Goal: Information Seeking & Learning: Learn about a topic

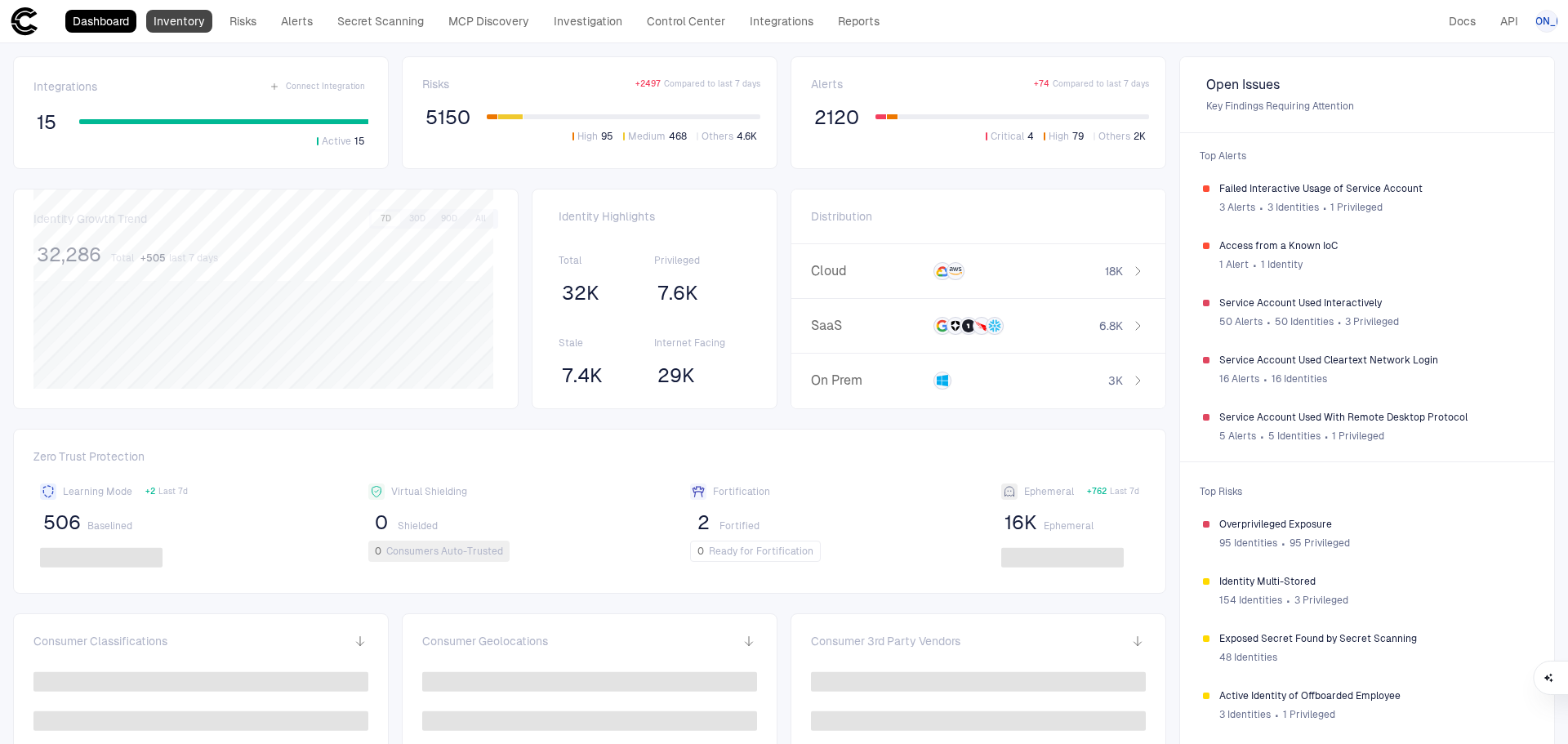
click at [167, 24] on link "Inventory" at bounding box center [179, 21] width 66 height 23
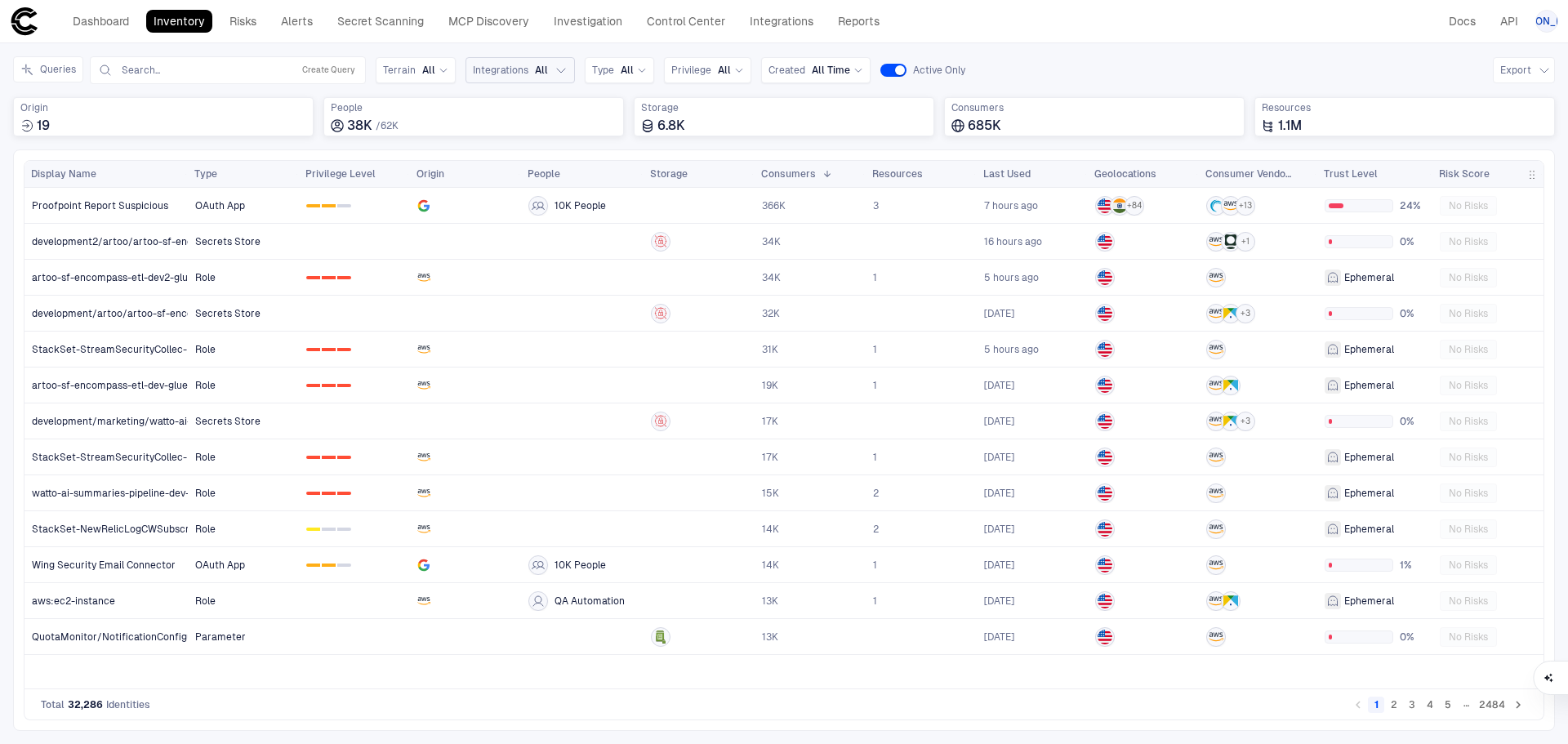
click at [543, 71] on span "All" at bounding box center [542, 70] width 13 height 13
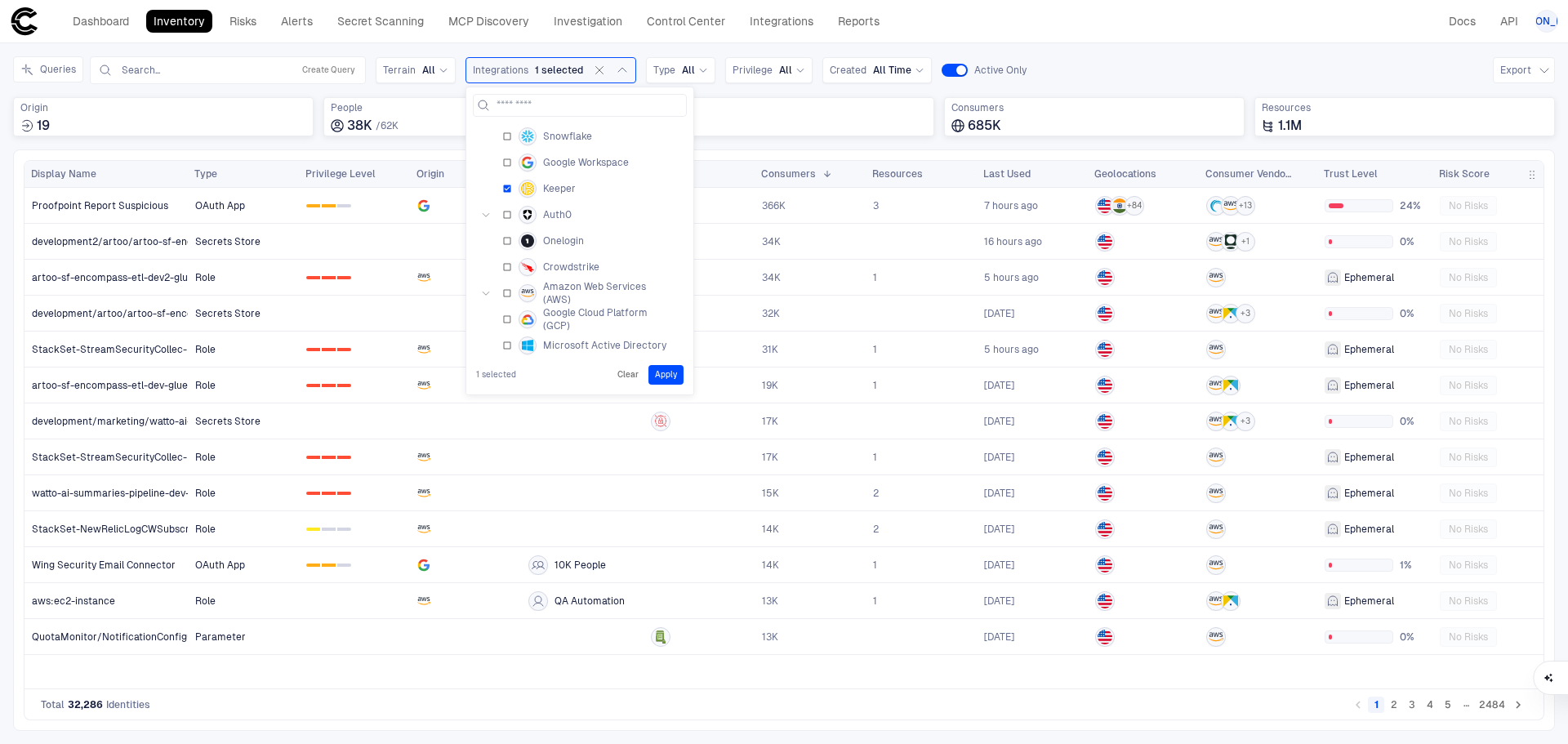
click at [655, 369] on button "Apply" at bounding box center [666, 375] width 35 height 20
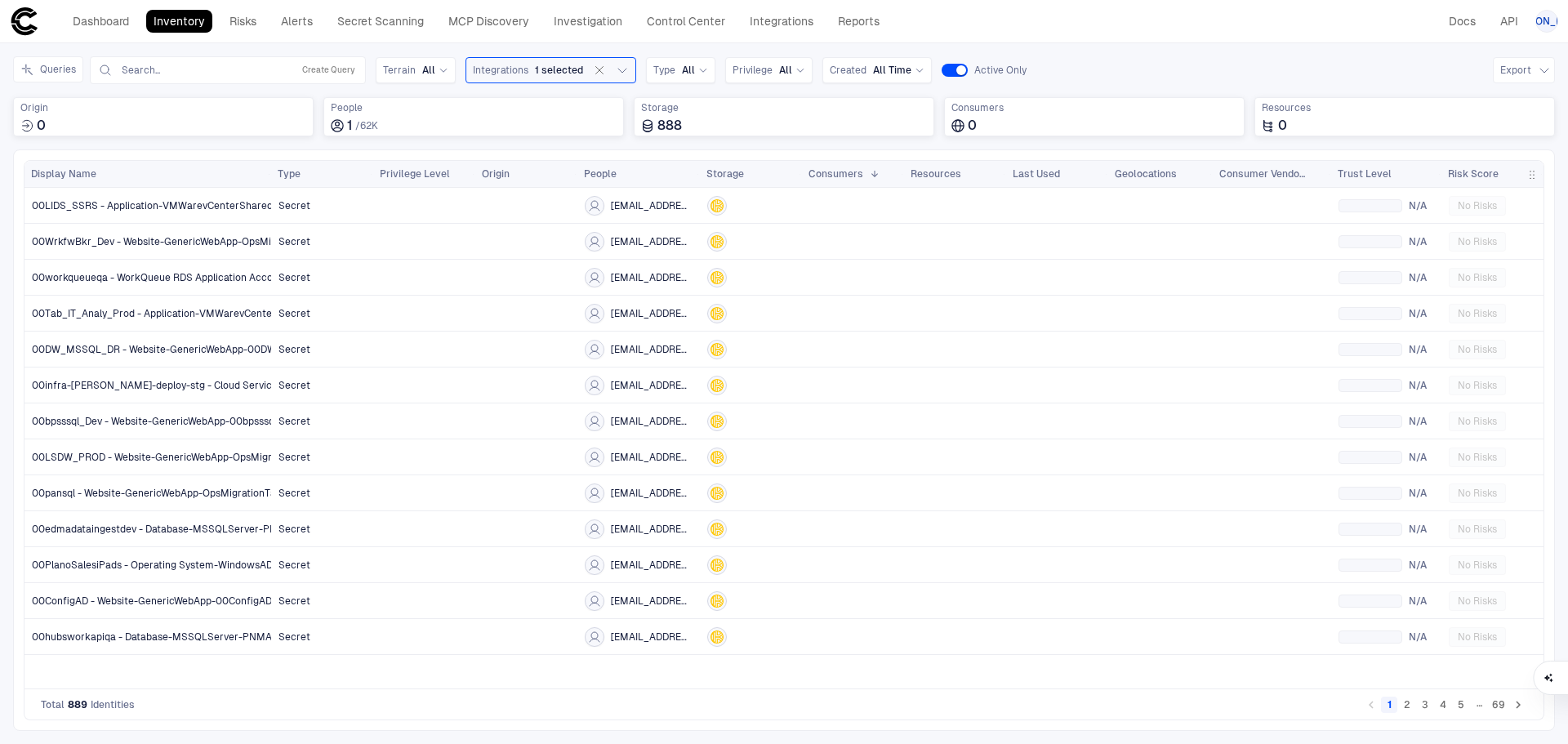
drag, startPoint x: 184, startPoint y: 174, endPoint x: 268, endPoint y: 173, distance: 84.0
click at [268, 173] on div at bounding box center [269, 174] width 6 height 26
click at [685, 173] on span at bounding box center [688, 174] width 10 height 10
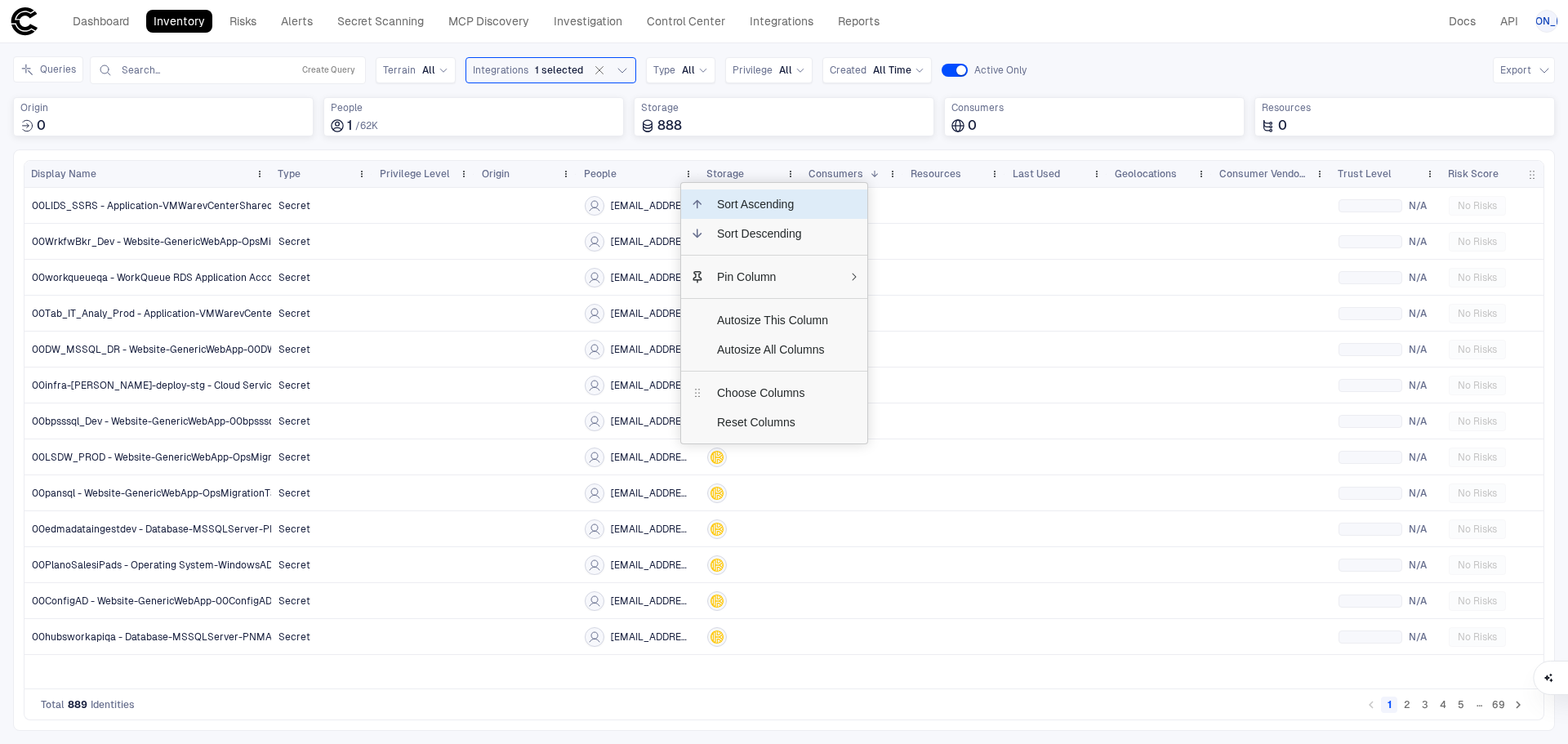
click at [715, 150] on div "Press ENTER to sort. Press ALT DOWN to open column menu Drag here to set row gr…" at bounding box center [784, 439] width 1543 height 581
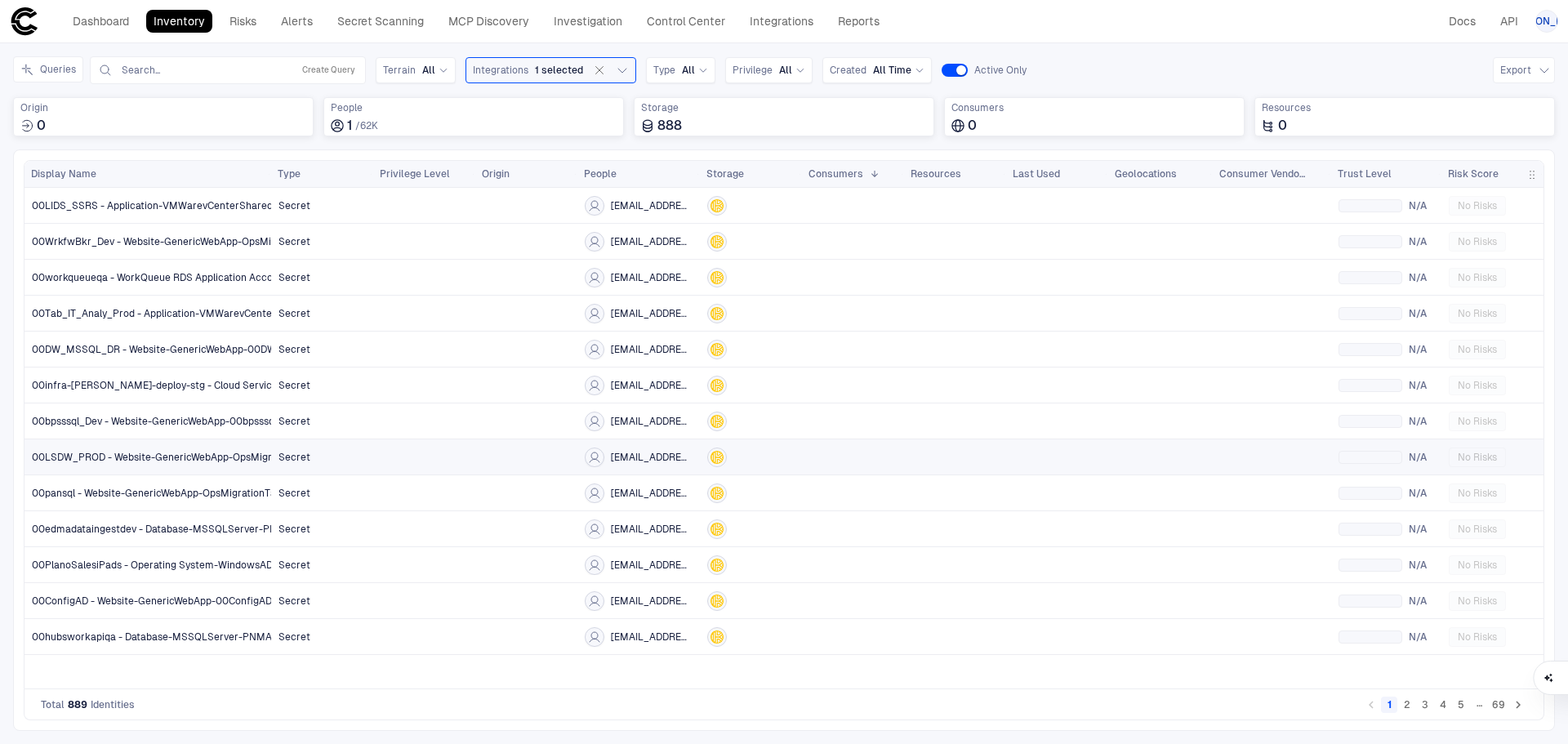
click at [100, 454] on span "00LSDW_PROD - Website-GenericWebApp-OpsMigrationTask-00LSDW_PROD" at bounding box center [213, 457] width 363 height 13
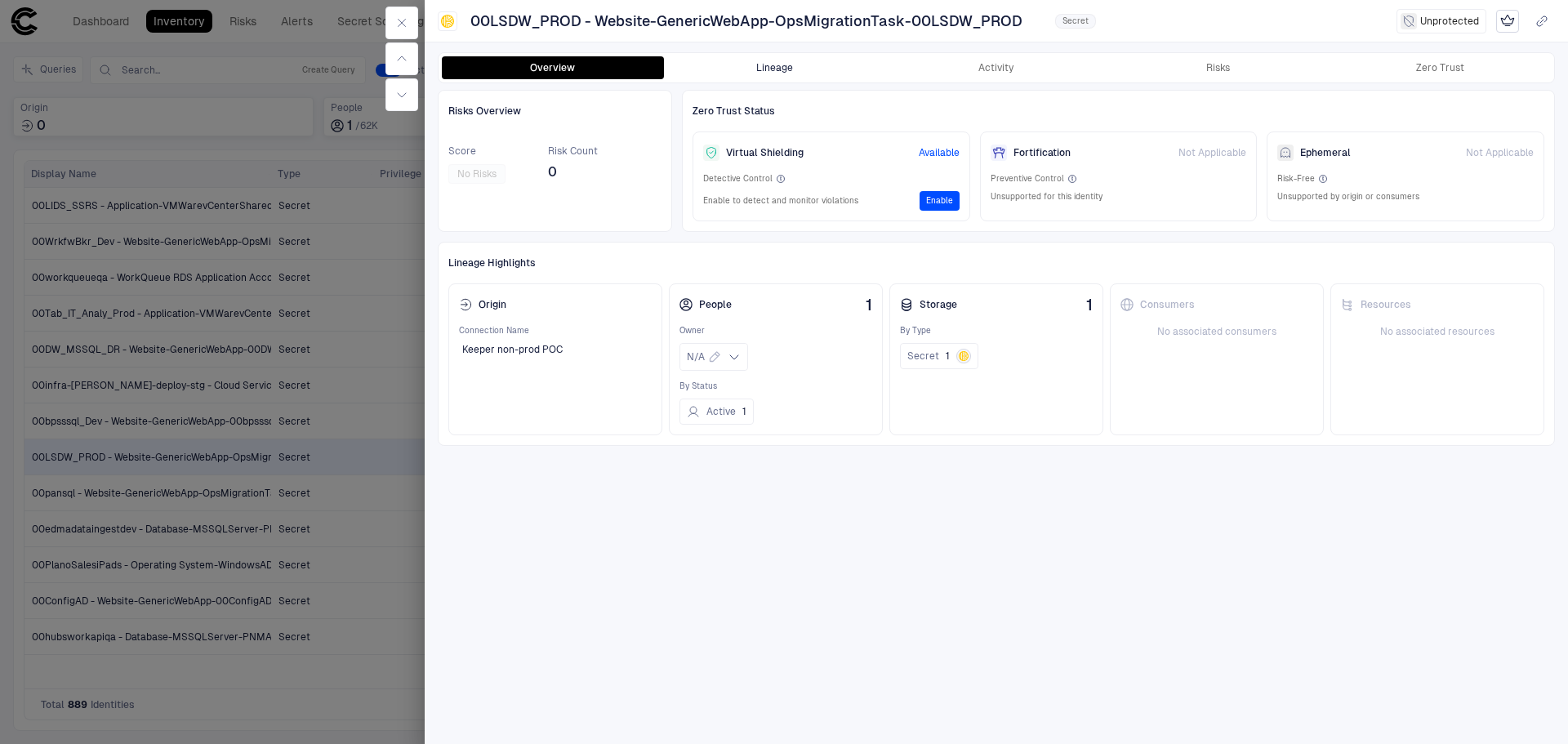
click at [774, 70] on button "Lineage" at bounding box center [775, 67] width 222 height 23
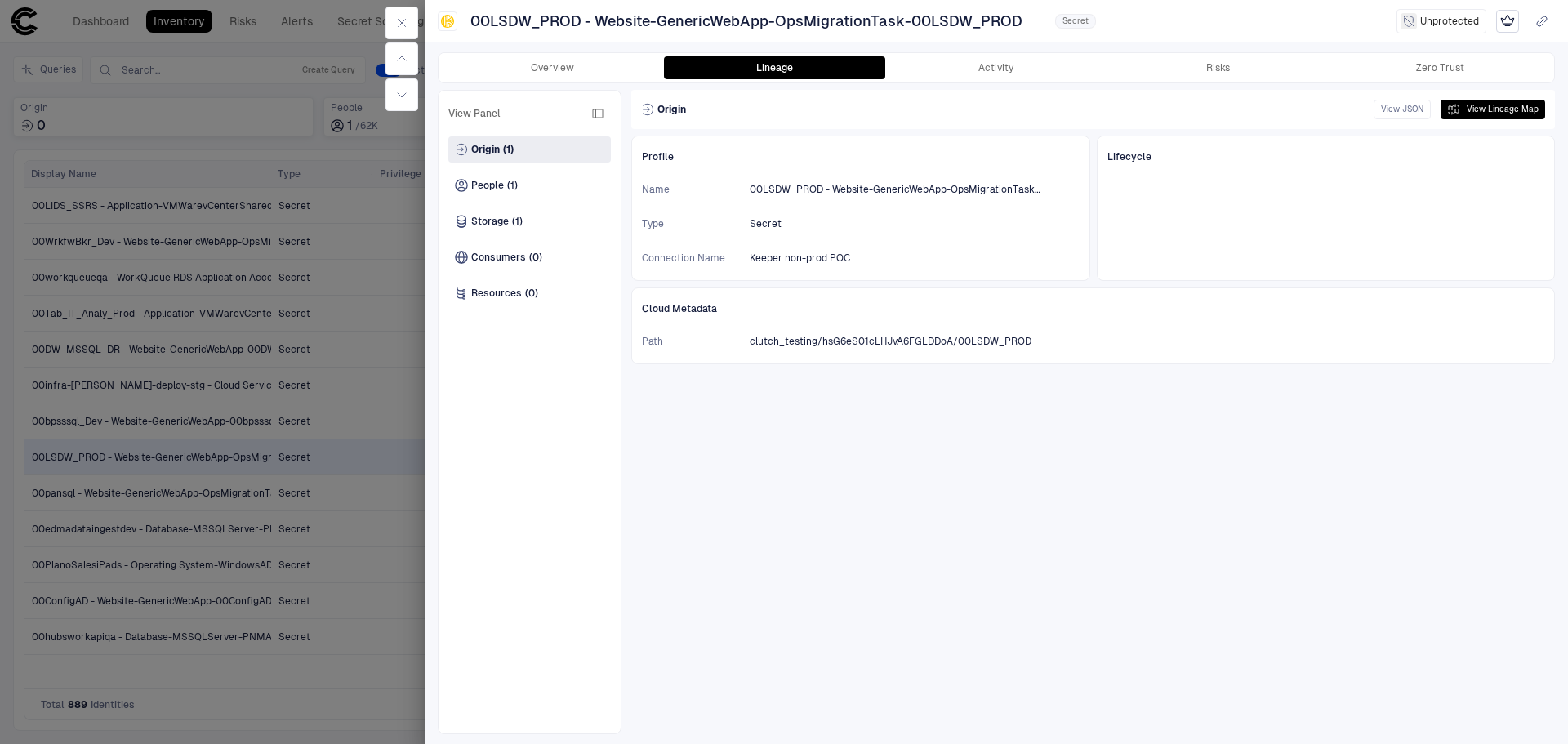
click at [983, 67] on button "Activity" at bounding box center [997, 67] width 222 height 23
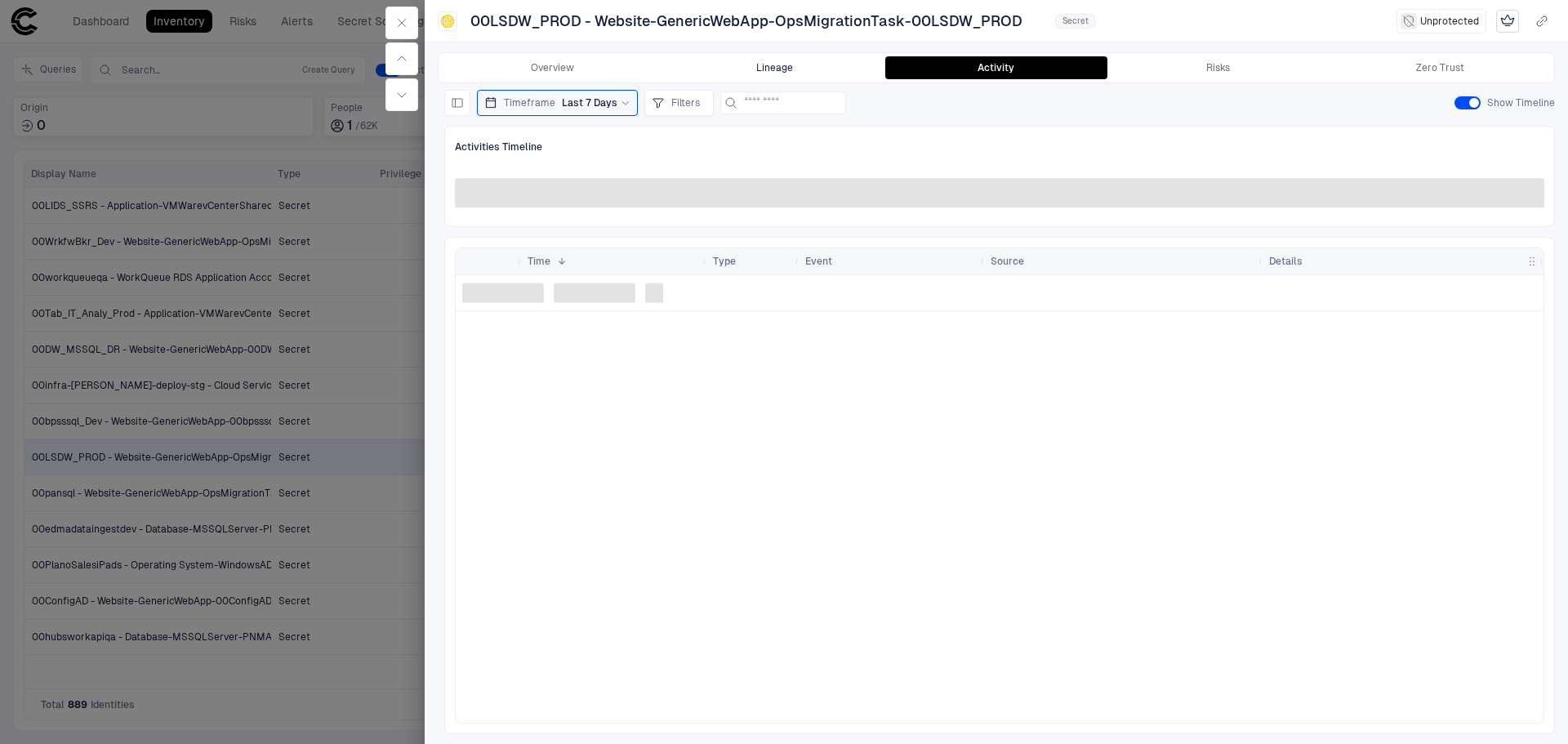
click at [789, 64] on button "Lineage" at bounding box center [775, 67] width 222 height 23
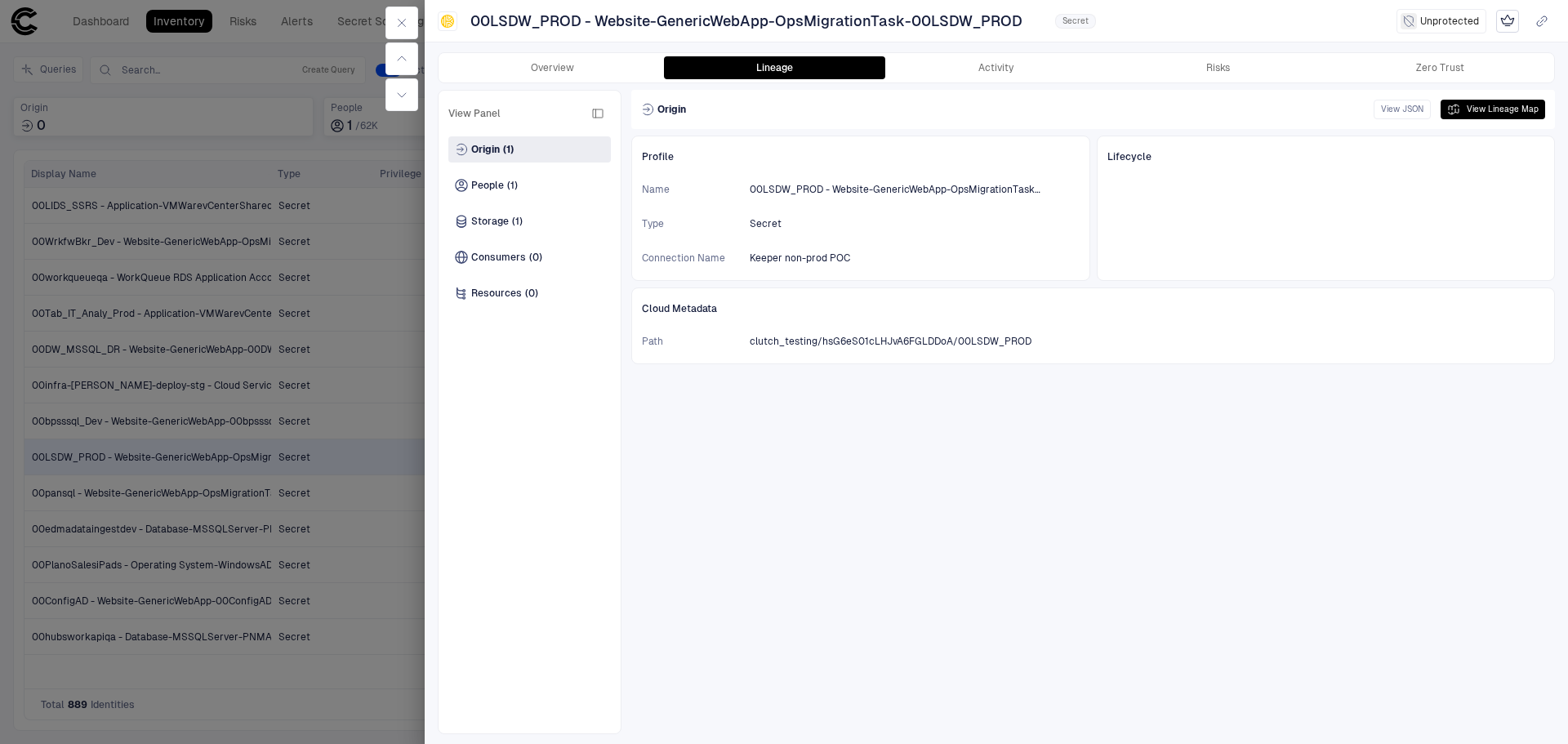
drag, startPoint x: 376, startPoint y: 241, endPoint x: 340, endPoint y: 237, distance: 36.2
click at [376, 241] on div at bounding box center [784, 372] width 1568 height 744
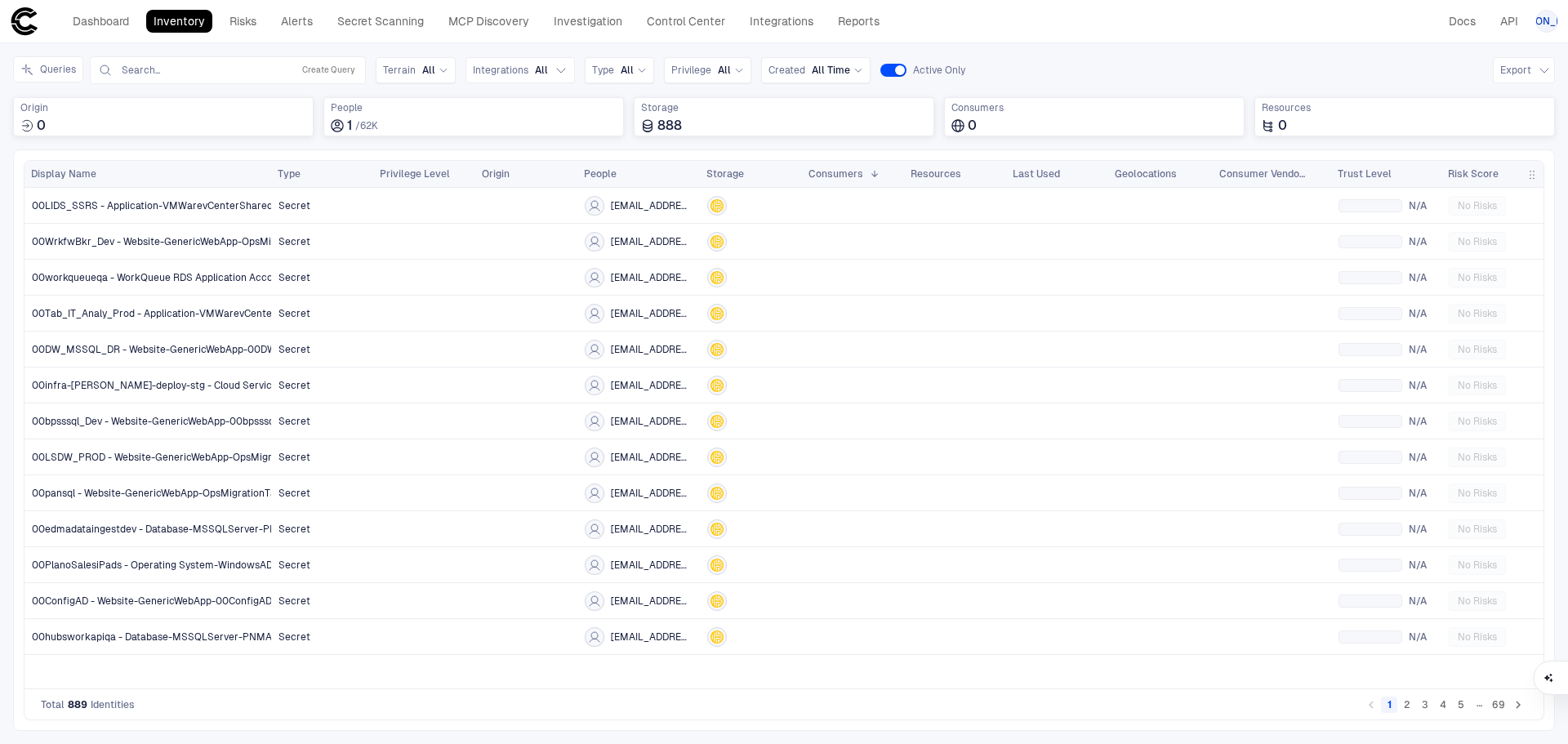
click at [190, 27] on link "Inventory" at bounding box center [179, 21] width 66 height 23
click at [515, 71] on span "Integrations" at bounding box center [500, 70] width 55 height 13
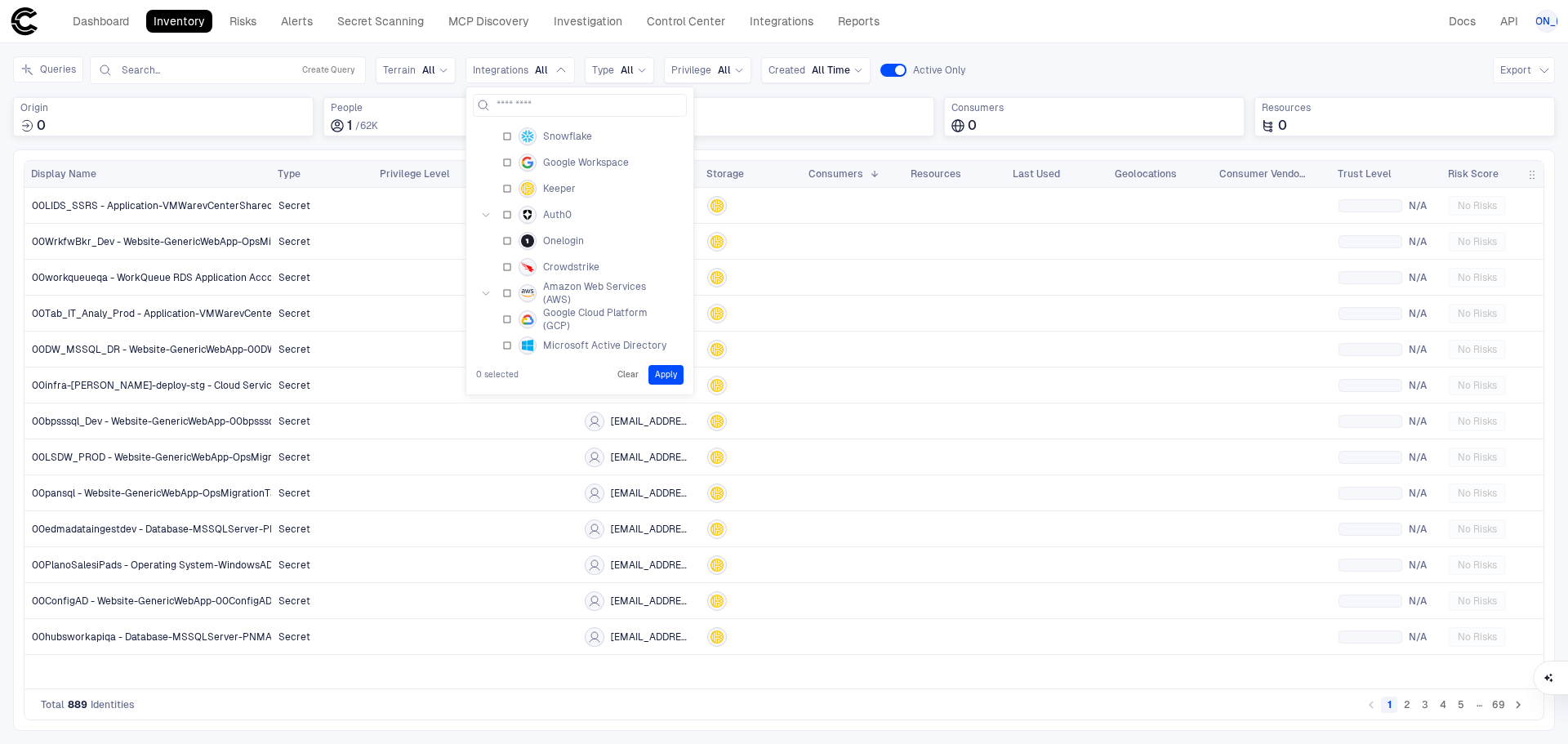
click at [632, 368] on button "Clear" at bounding box center [628, 375] width 28 height 20
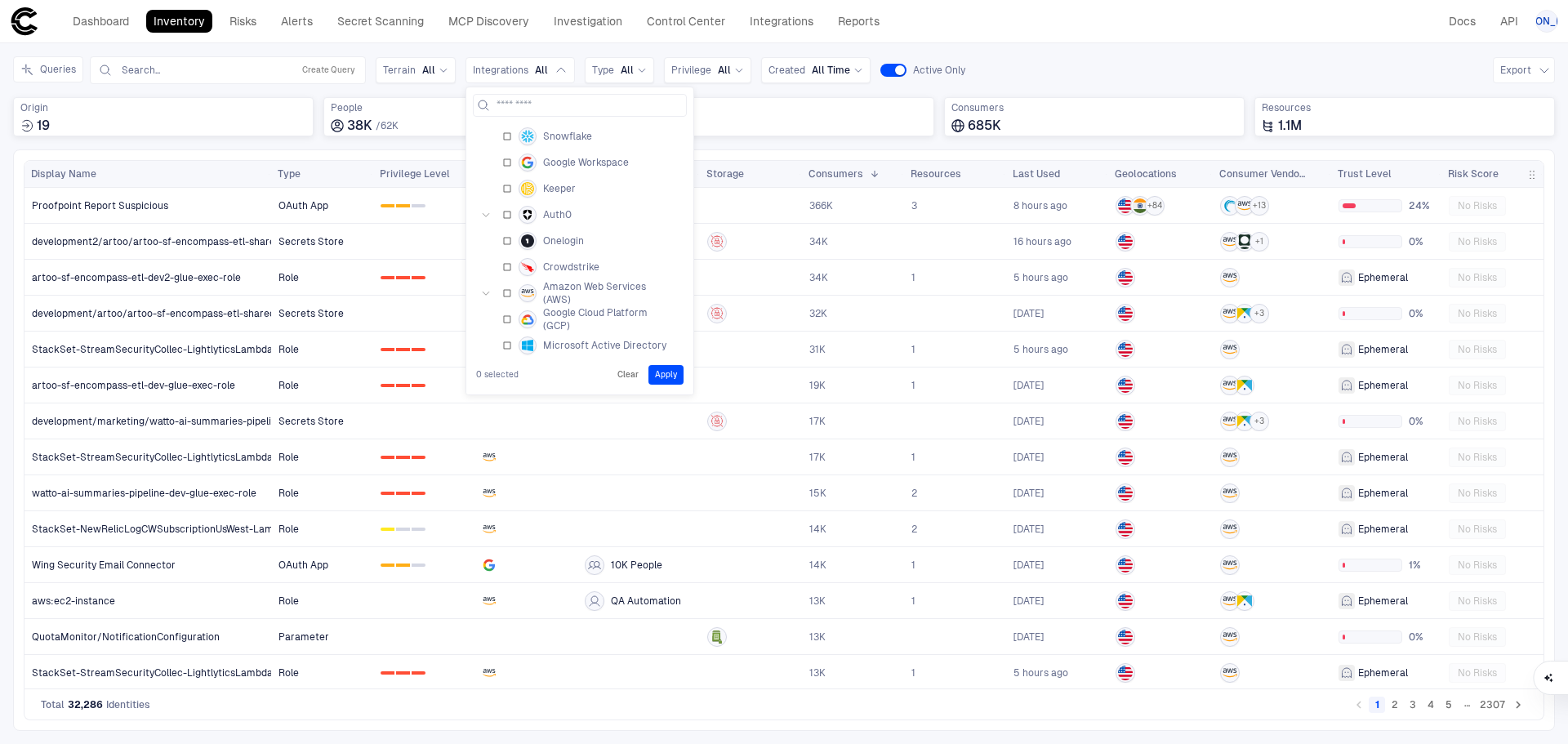
click at [458, 42] on header "Dashboard Inventory Risks Alerts Secret Scanning MCP Discovery Investigation Co…" at bounding box center [784, 22] width 1568 height 43
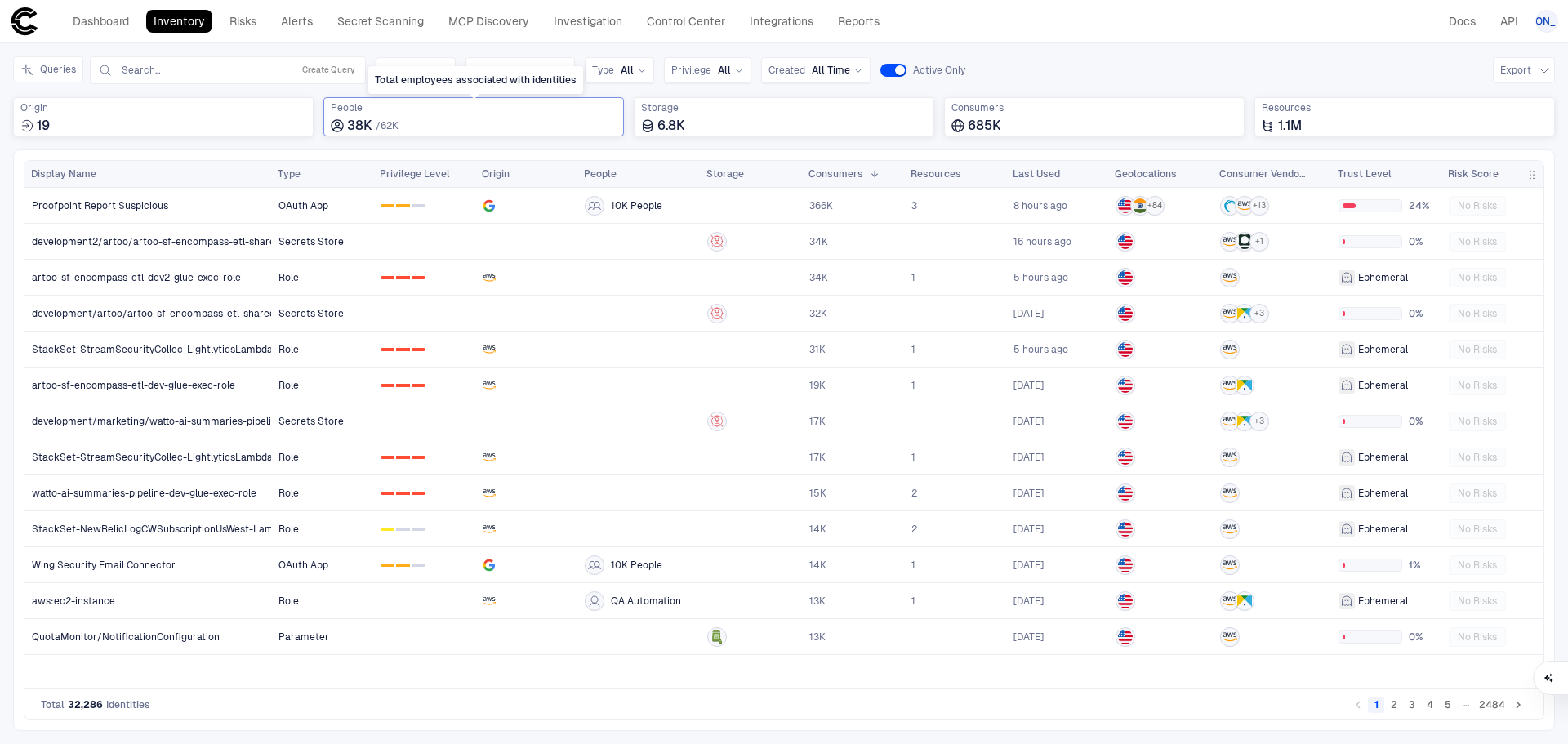
click at [383, 126] on span "62K" at bounding box center [390, 126] width 18 height 12
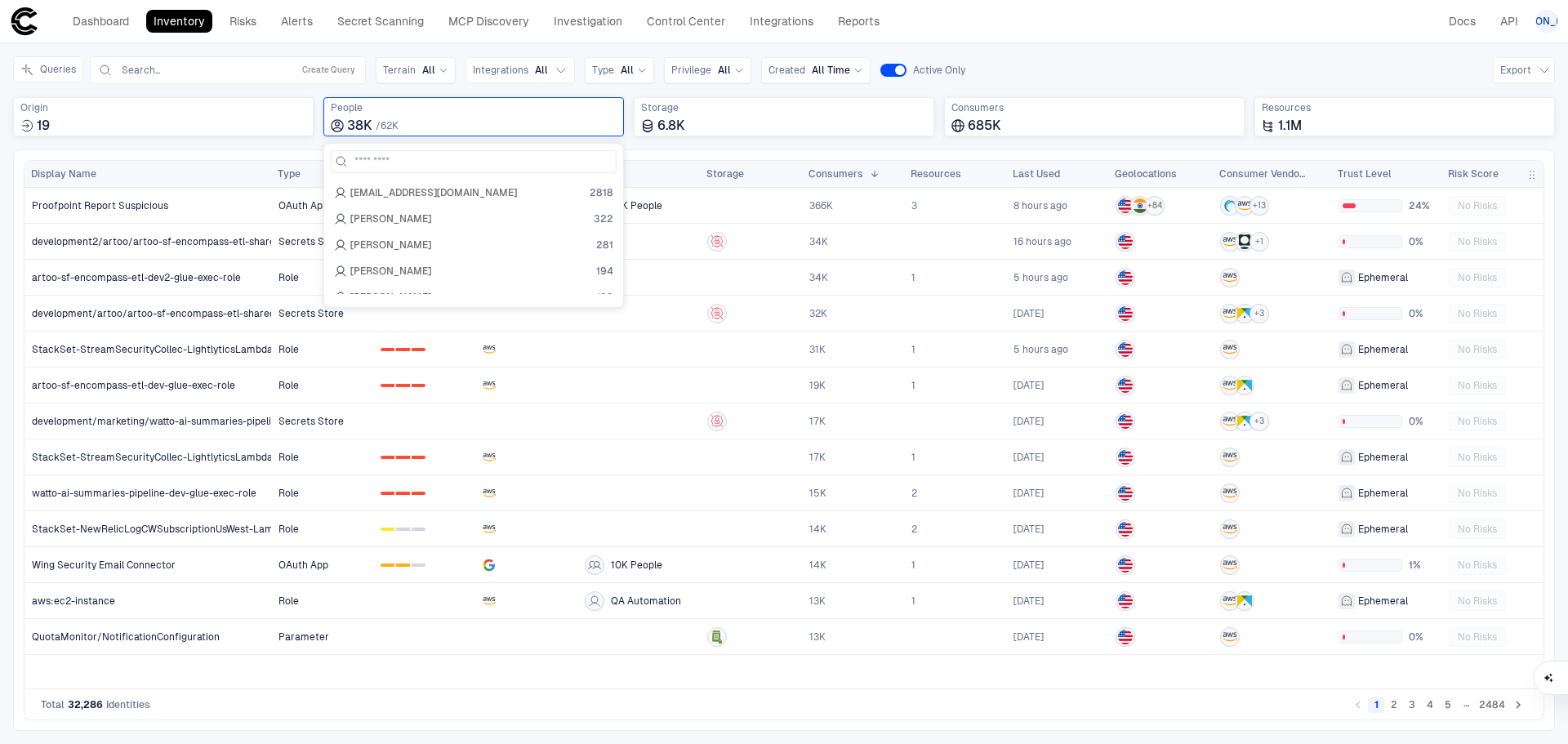
click at [1363, 63] on div "Queries Search... Create Query Terrain All Integrations All Type All Privilege …" at bounding box center [784, 70] width 1543 height 28
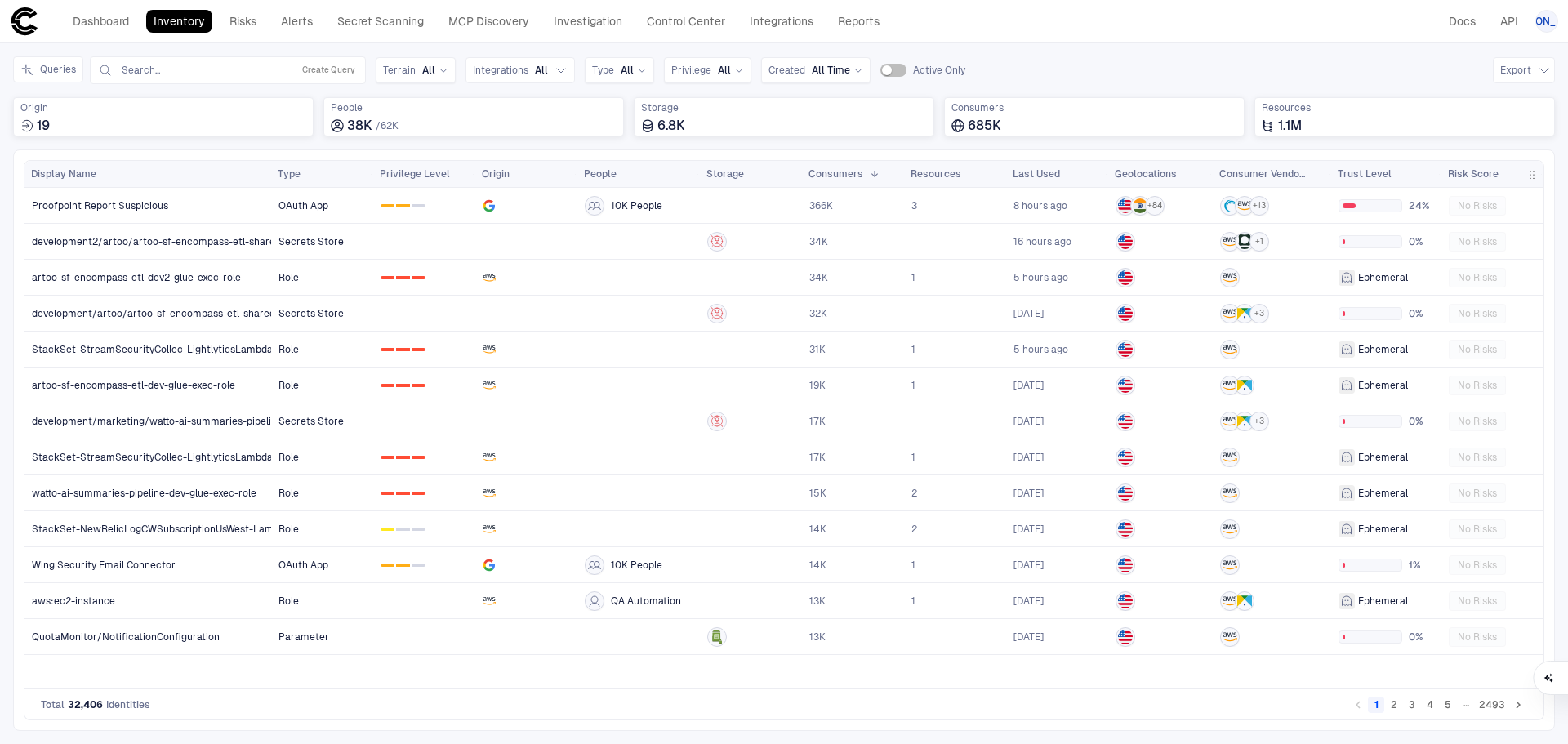
click at [892, 61] on div "Queries Search... Create Query Terrain All Integrations All Type All Privilege …" at bounding box center [488, 70] width 952 height 28
click at [896, 62] on div "Queries Search... Create Query Terrain All Integrations All Type All Privilege …" at bounding box center [488, 70] width 952 height 28
drag, startPoint x: 73, startPoint y: 705, endPoint x: 94, endPoint y: 705, distance: 21.0
click at [94, 705] on span "32,406" at bounding box center [85, 704] width 35 height 13
click at [127, 21] on link "Dashboard" at bounding box center [100, 21] width 71 height 23
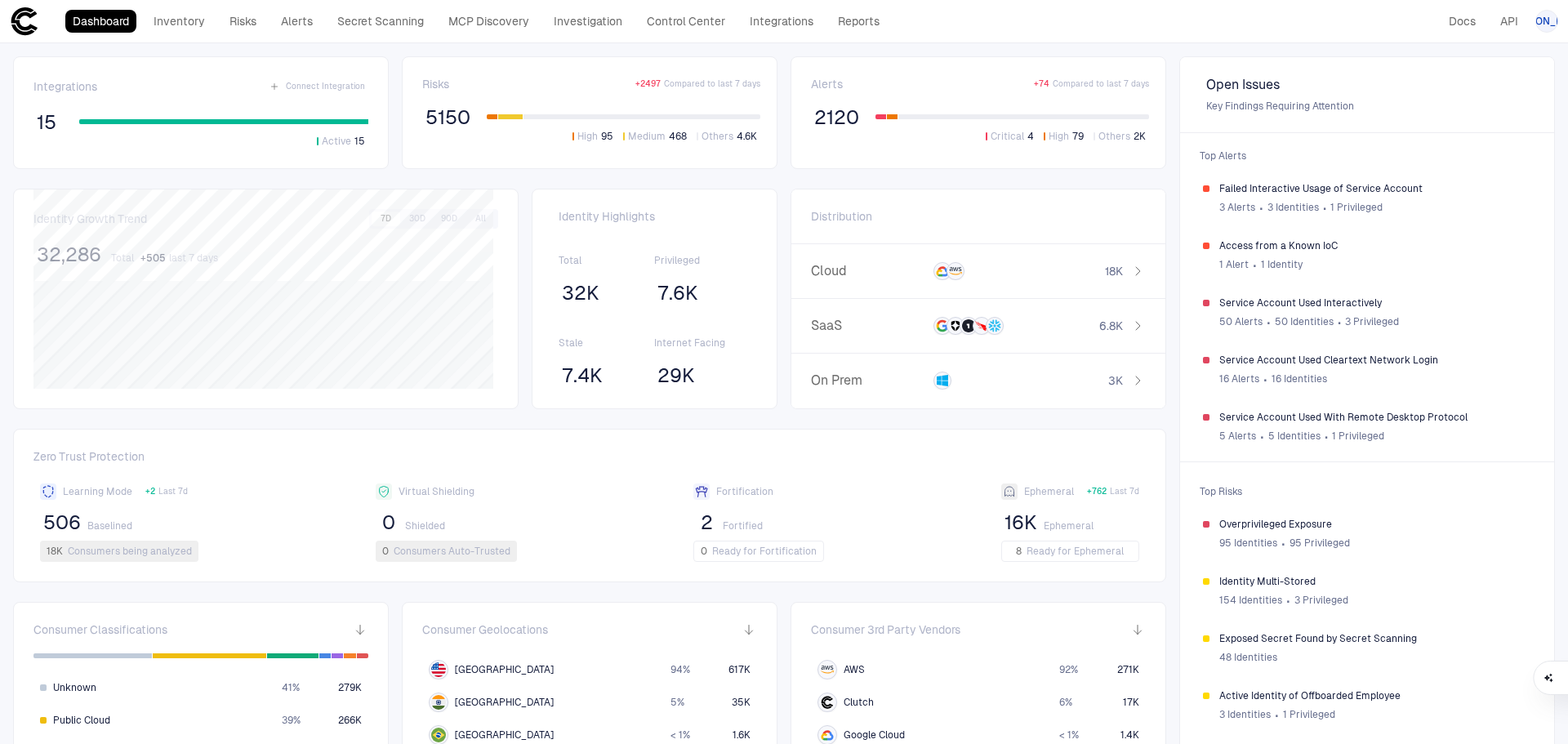
click at [143, 5] on header "Dashboard Inventory Risks Alerts Secret Scanning MCP Discovery Investigation Co…" at bounding box center [784, 22] width 1568 height 43
click at [164, 18] on link "Inventory" at bounding box center [179, 21] width 66 height 23
